Goal: Task Accomplishment & Management: Complete application form

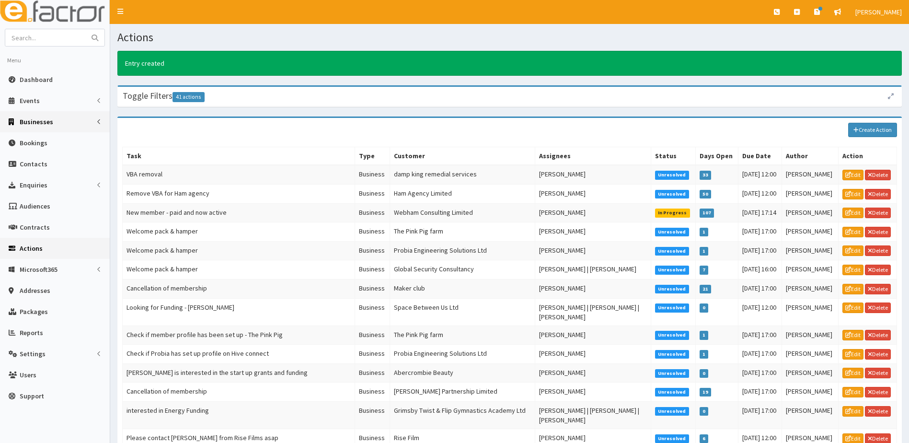
click at [31, 122] on span "Businesses" at bounding box center [37, 121] width 34 height 9
click at [32, 140] on span "Businesses" at bounding box center [37, 139] width 33 height 9
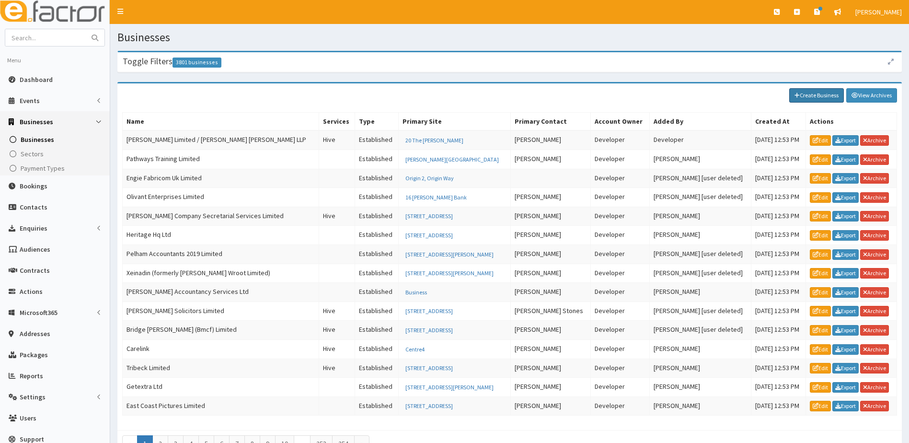
click at [816, 96] on link "Create Business" at bounding box center [817, 95] width 55 height 14
